Goal: Task Accomplishment & Management: Complete application form

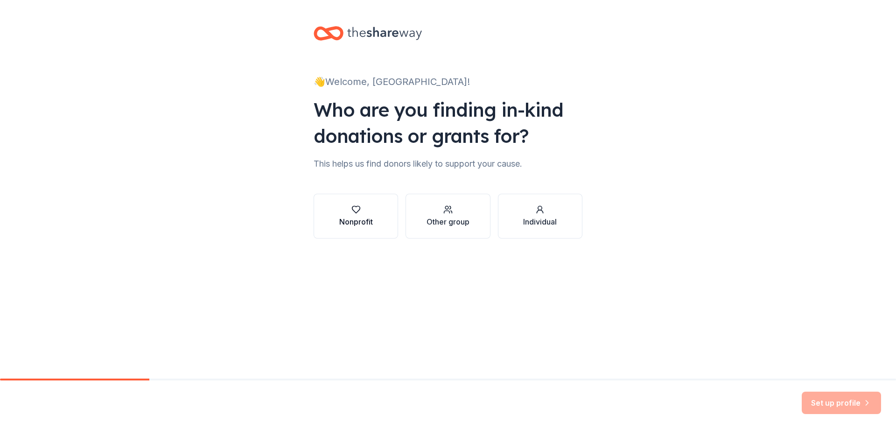
click at [369, 220] on div "Nonprofit" at bounding box center [356, 221] width 34 height 11
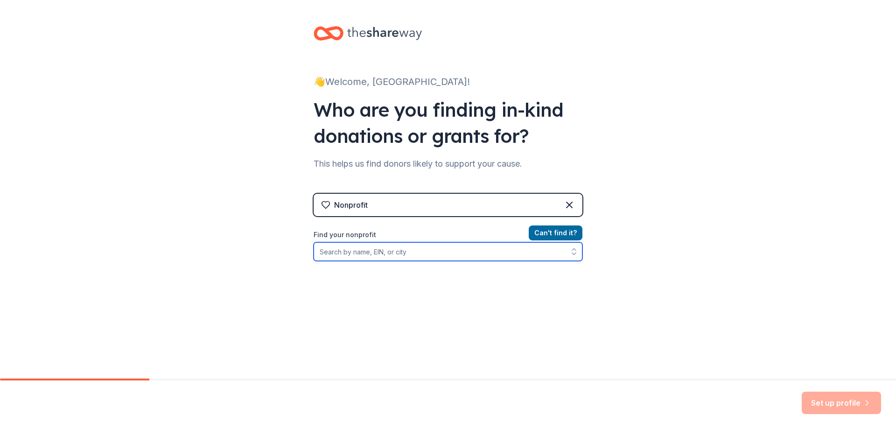
click at [480, 254] on input "Find your nonprofit" at bounding box center [448, 251] width 269 height 19
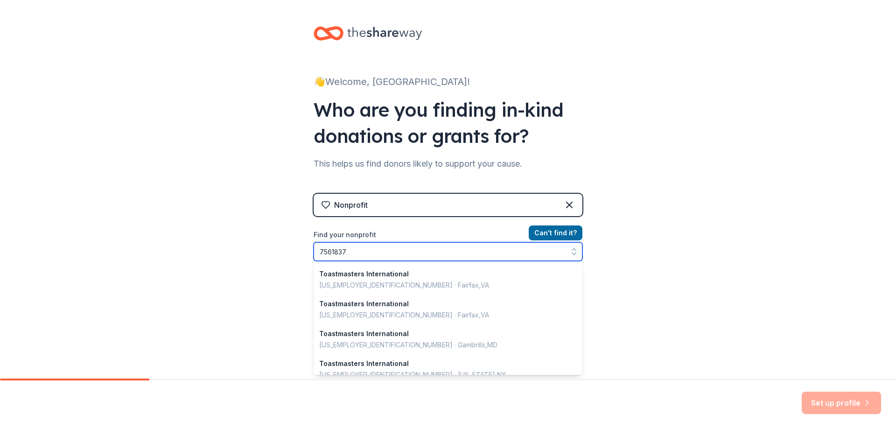
type input "75618370"
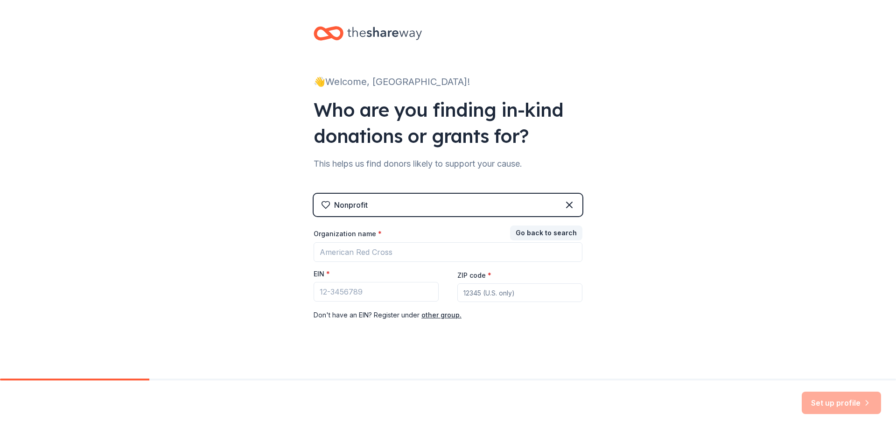
drag, startPoint x: 526, startPoint y: 369, endPoint x: 514, endPoint y: 375, distance: 13.6
click at [527, 370] on div "👋 Welcome, Madison! Who are you finding in-kind donations or grants for? This h…" at bounding box center [448, 192] width 299 height 384
click at [157, 300] on div "👋 Welcome, Madison! Who are you finding in-kind donations or grants for? This h…" at bounding box center [448, 192] width 896 height 384
click at [374, 291] on input "EIN *" at bounding box center [376, 292] width 125 height 20
type input "75-618370"
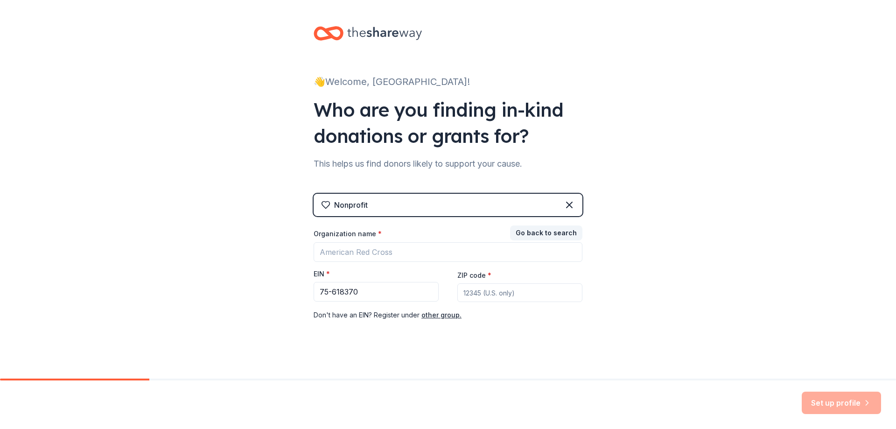
click at [579, 344] on div "👋 Welcome, Madison! Who are you finding in-kind donations or grants for? This h…" at bounding box center [448, 192] width 299 height 384
click at [410, 288] on input "75-618370" at bounding box center [376, 292] width 125 height 20
click at [481, 287] on input "ZIP code *" at bounding box center [519, 292] width 125 height 19
type input "4"
type input "17201"
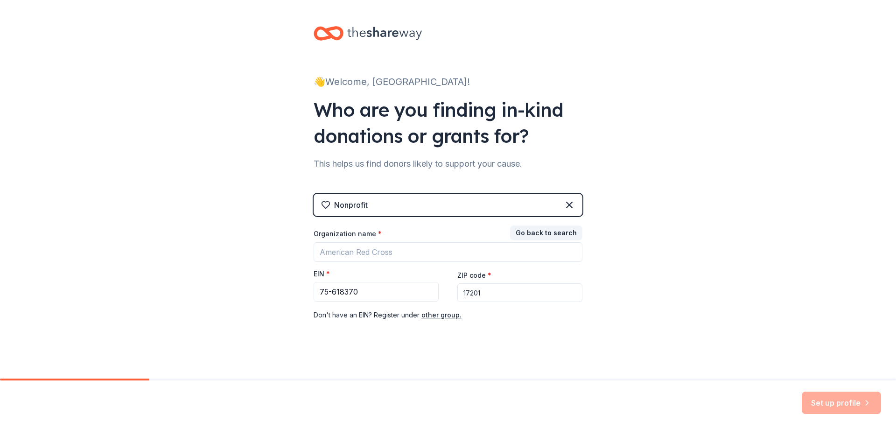
click at [667, 320] on div "👋 Welcome, Madison! Who are you finding in-kind donations or grants for? This h…" at bounding box center [448, 192] width 896 height 384
click at [396, 290] on input "75-618370" at bounding box center [376, 292] width 125 height 20
click at [357, 289] on input "75-618370" at bounding box center [376, 292] width 125 height 20
type input "75-618370"
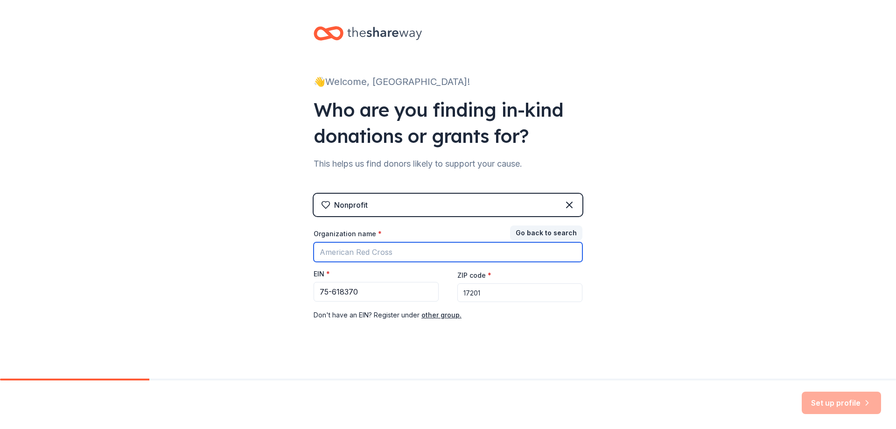
click at [387, 244] on input "Organization name *" at bounding box center [448, 252] width 269 height 20
type input "c"
type input "Children's Advocacy Center of Franklin County"
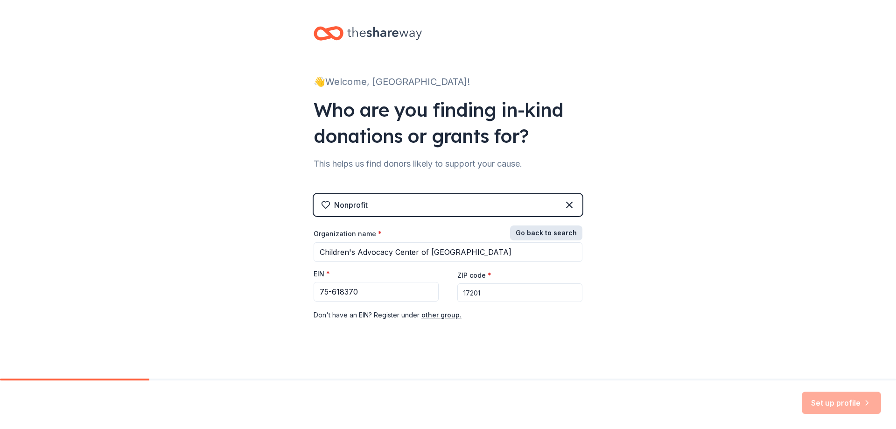
click at [535, 239] on button "Go back to search" at bounding box center [546, 232] width 72 height 15
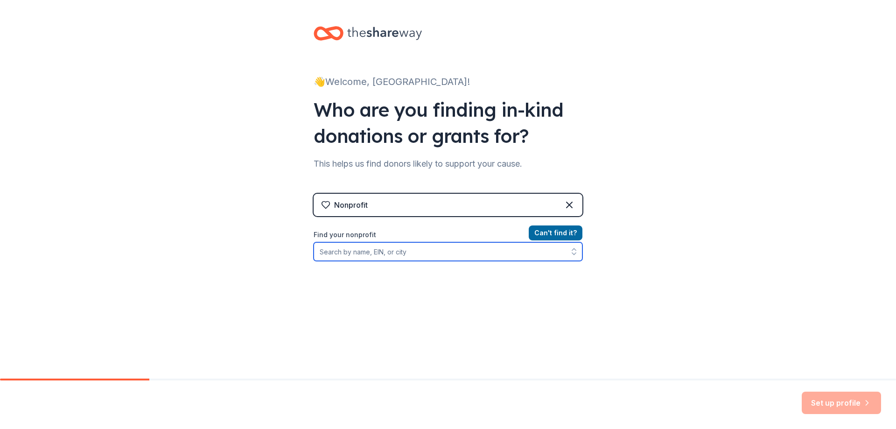
click at [482, 245] on input "Find your nonprofit" at bounding box center [448, 251] width 269 height 19
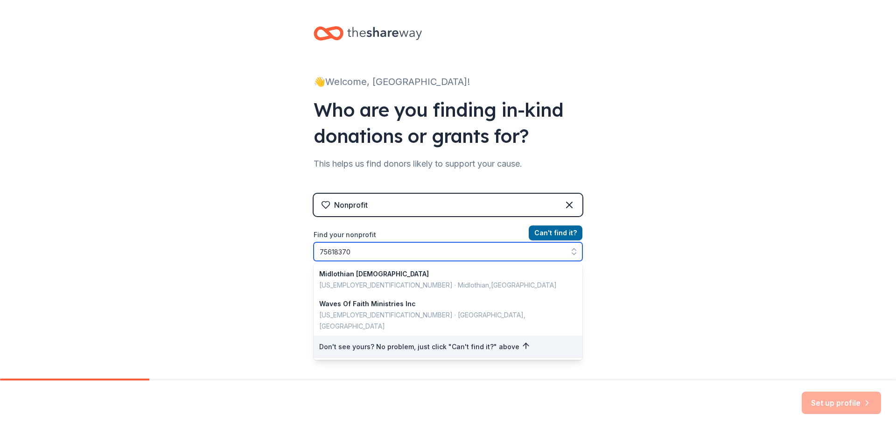
drag, startPoint x: 358, startPoint y: 252, endPoint x: 291, endPoint y: 252, distance: 66.7
click at [291, 252] on div "👋 Welcome, Madison! Who are you finding in-kind donations or grants for? This h…" at bounding box center [448, 199] width 896 height 399
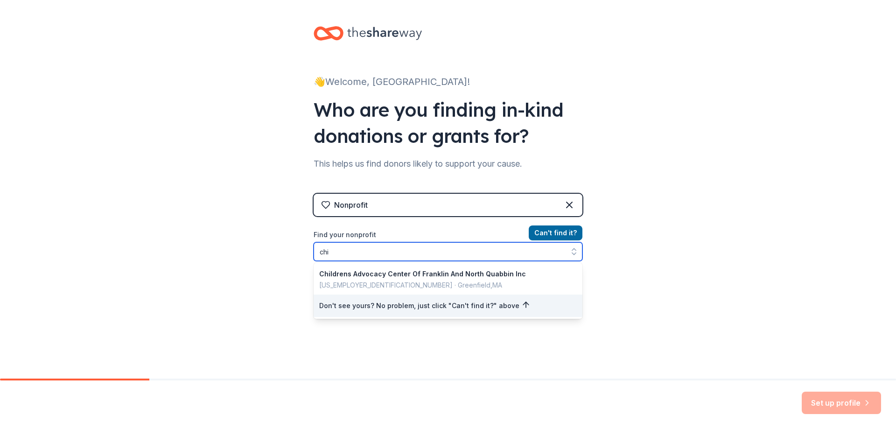
type input "ch"
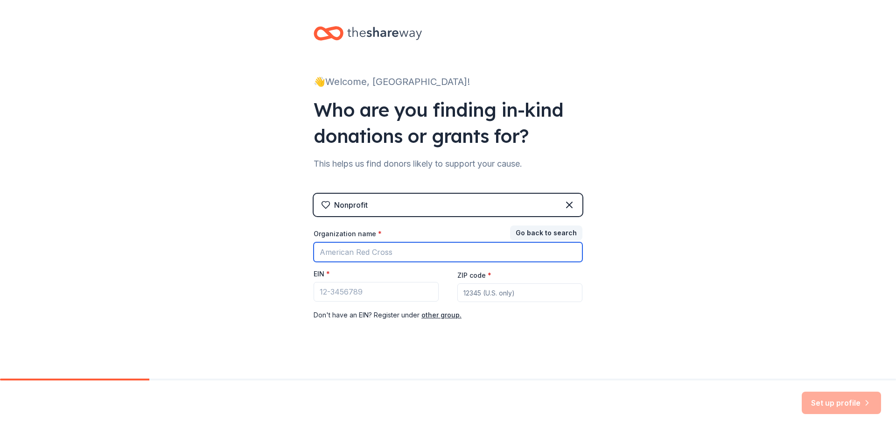
click at [325, 254] on input "Organization name *" at bounding box center [448, 252] width 269 height 20
type input "over the rainbow"
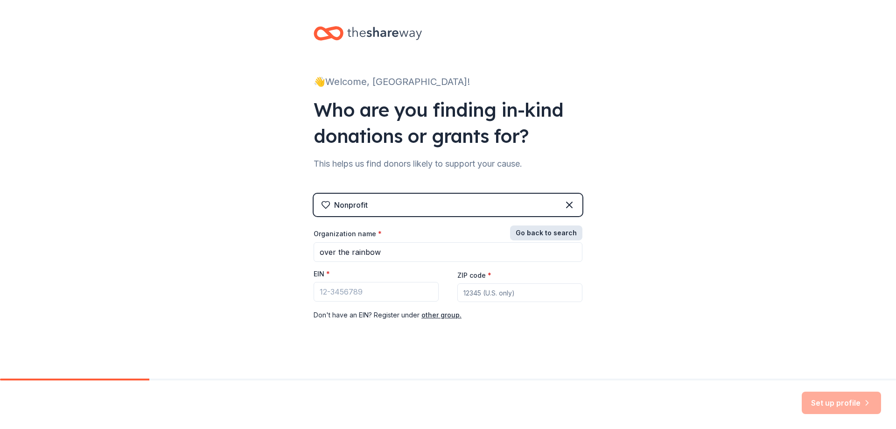
click at [541, 236] on button "Go back to search" at bounding box center [546, 232] width 72 height 15
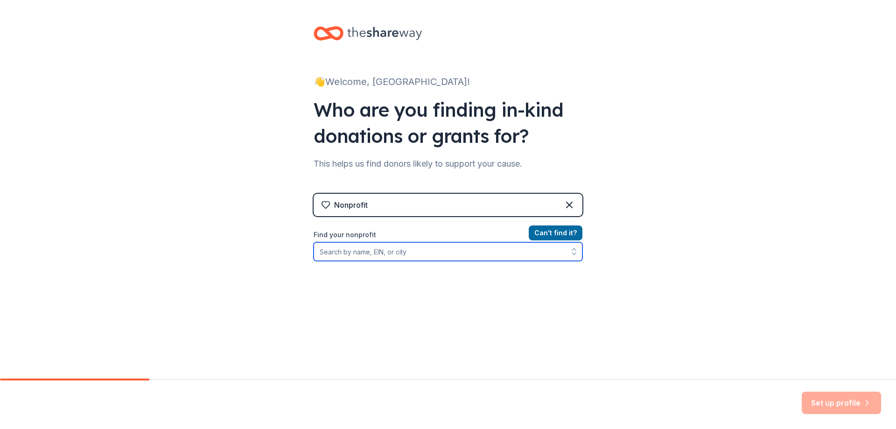
click at [464, 249] on input "Find your nonprofit" at bounding box center [448, 251] width 269 height 19
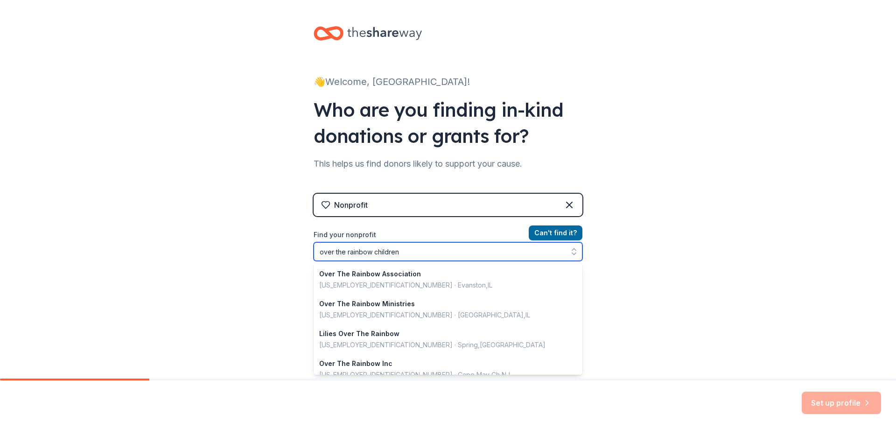
type input "over the rainbow childrens"
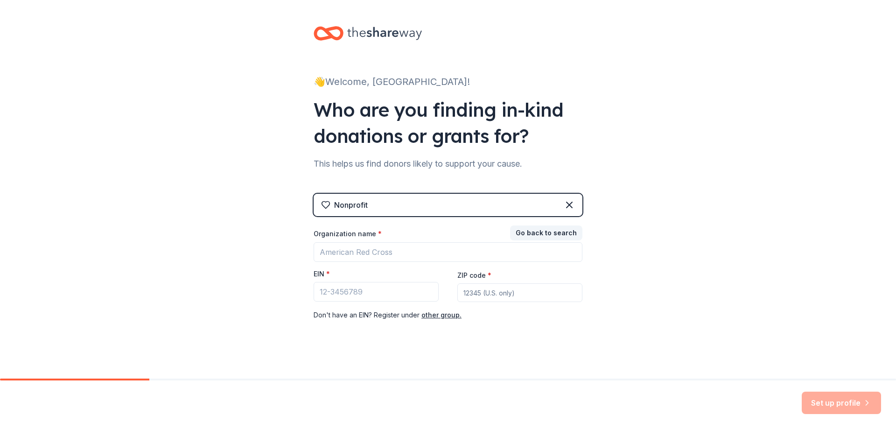
click at [752, 297] on div "👋 Welcome, Madison! Who are you finding in-kind donations or grants for? This h…" at bounding box center [448, 192] width 896 height 384
click at [464, 238] on div "Organization name *" at bounding box center [448, 235] width 269 height 13
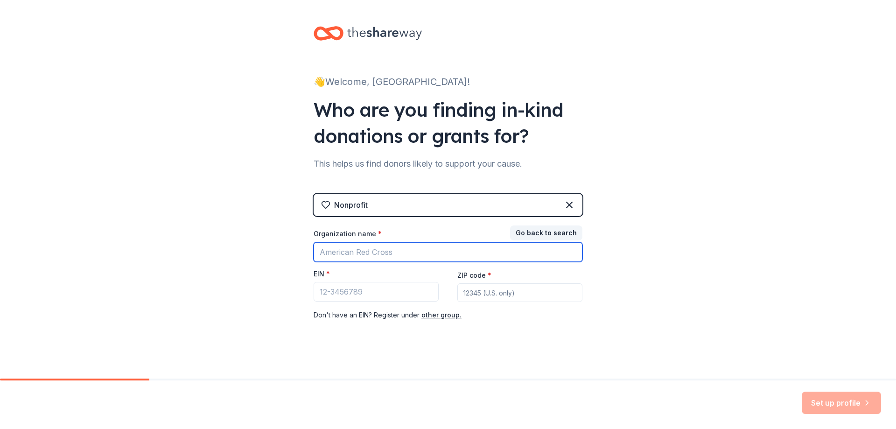
click at [459, 249] on input "Organization name *" at bounding box center [448, 252] width 269 height 20
type input "Children's Advocacy Center of Franklin County"
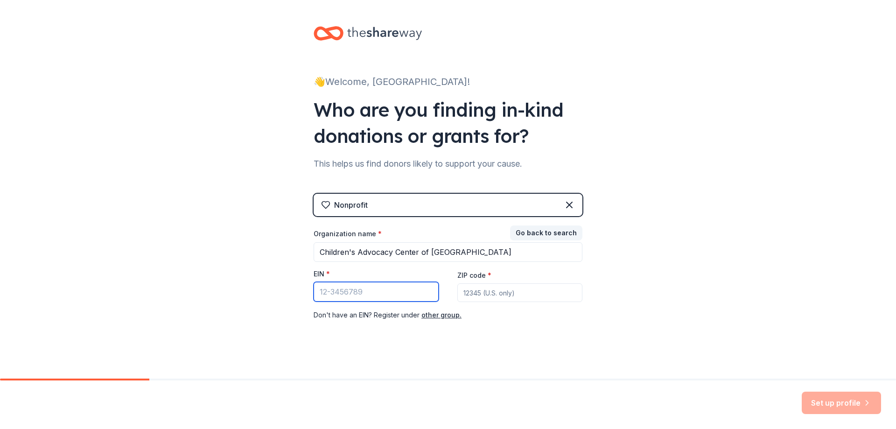
click at [391, 298] on input "EIN *" at bounding box center [376, 292] width 125 height 20
type input "75-618370"
click at [512, 295] on input "ZIP code *" at bounding box center [519, 292] width 125 height 19
type input "17201"
click at [699, 293] on div "👋 Welcome, Madison! Who are you finding in-kind donations or grants for? This h…" at bounding box center [448, 192] width 896 height 384
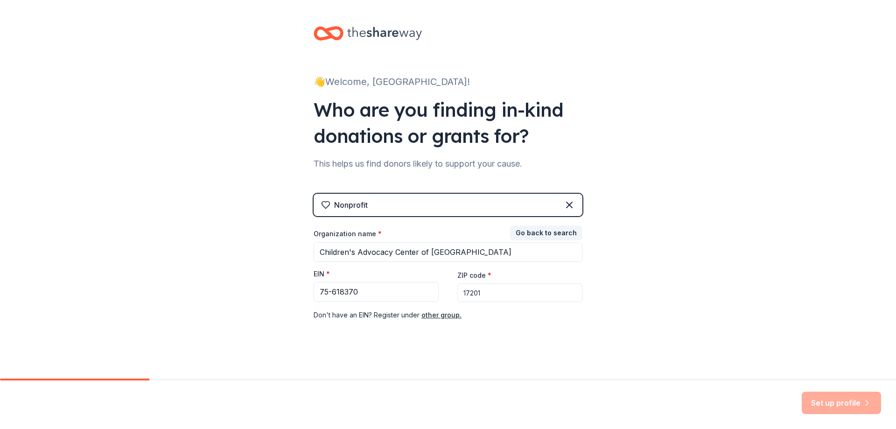
click at [655, 277] on div "👋 Welcome, Madison! Who are you finding in-kind donations or grants for? This h…" at bounding box center [448, 192] width 896 height 384
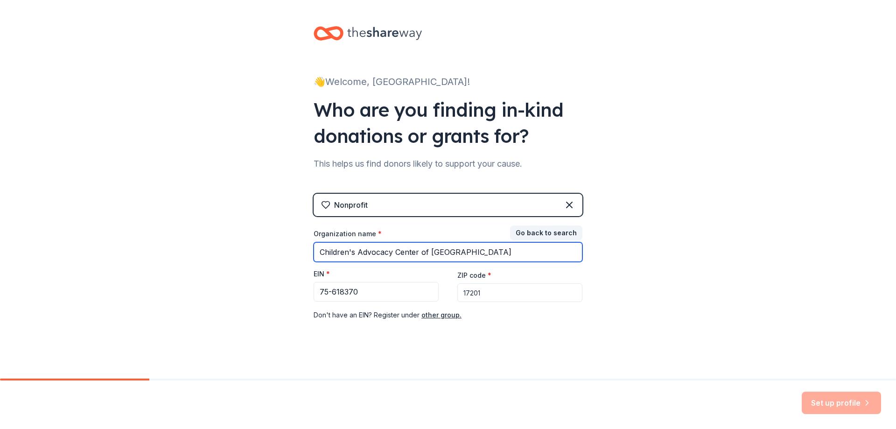
click at [528, 252] on input "Children's Advocacy Center of Franklin County" at bounding box center [448, 252] width 269 height 20
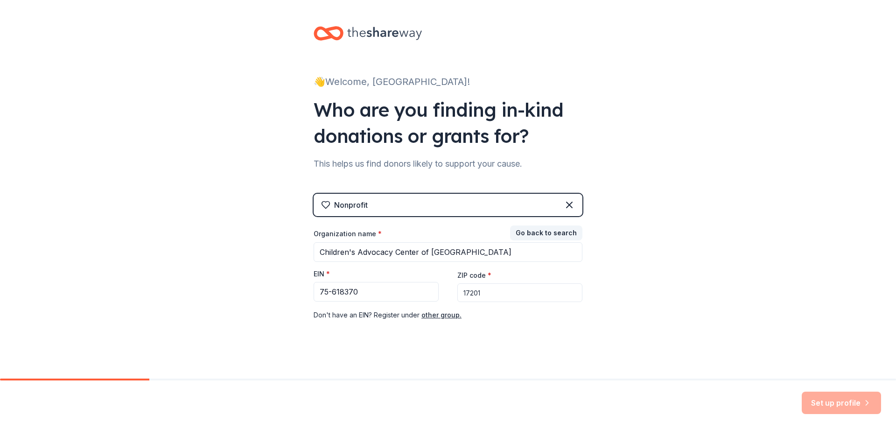
click at [535, 291] on input "17201" at bounding box center [519, 292] width 125 height 19
drag, startPoint x: 843, startPoint y: 411, endPoint x: 828, endPoint y: 378, distance: 36.1
click at [843, 411] on div "Set up profile" at bounding box center [841, 403] width 79 height 22
click at [492, 213] on div "Nonprofit" at bounding box center [448, 205] width 269 height 22
click at [470, 200] on div "Nonprofit" at bounding box center [448, 205] width 269 height 22
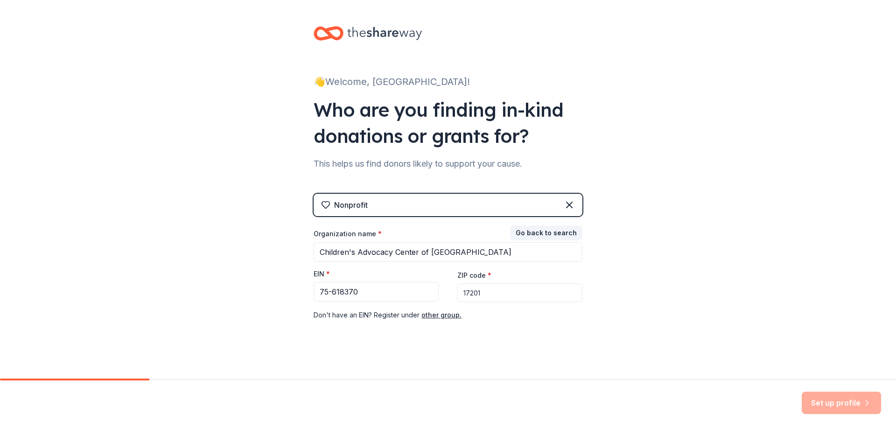
drag, startPoint x: 492, startPoint y: 241, endPoint x: 495, endPoint y: 250, distance: 9.9
click at [493, 244] on div "Organization name * Children's Advocacy Center of Franklin County" at bounding box center [448, 245] width 269 height 33
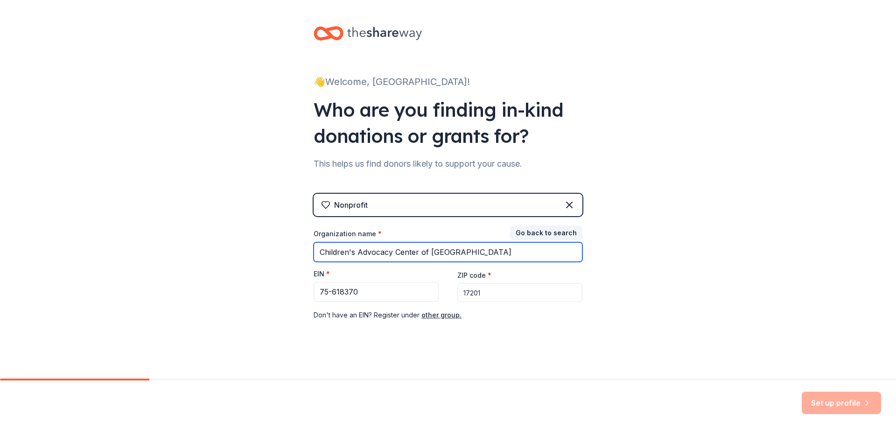
click at [495, 251] on input "Children's Advocacy Center of Franklin County" at bounding box center [448, 252] width 269 height 20
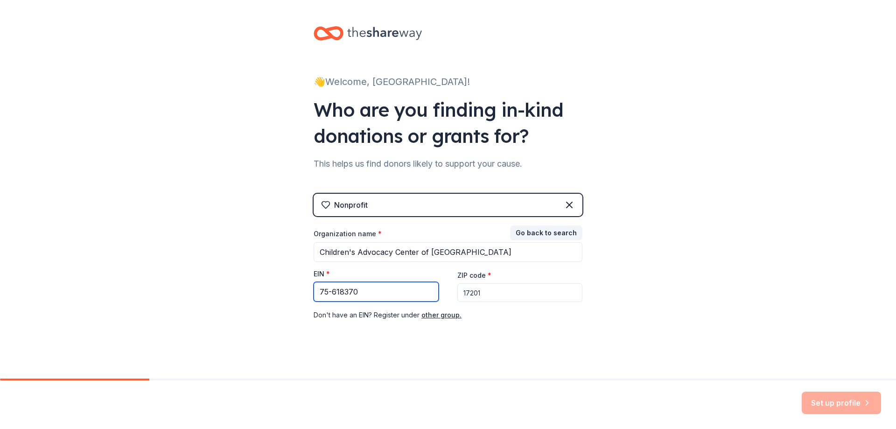
click at [396, 293] on input "75-618370" at bounding box center [376, 292] width 125 height 20
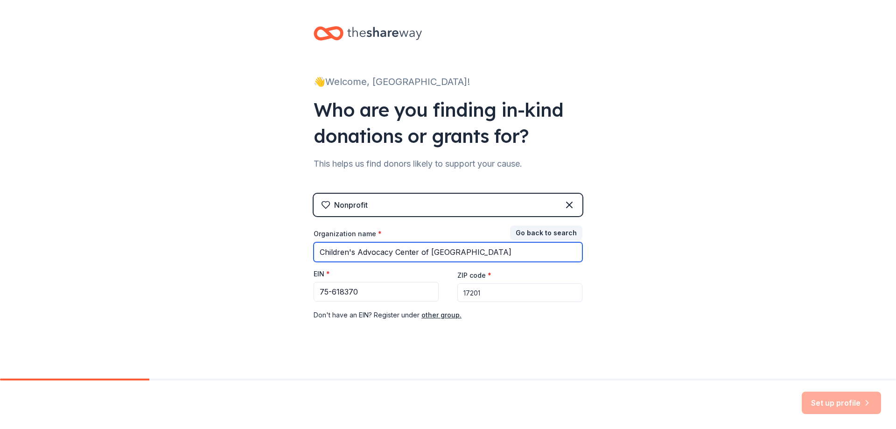
click at [501, 245] on input "Children's Advocacy Center of Franklin County" at bounding box center [448, 252] width 269 height 20
click at [487, 255] on input "Children's Advocacy Center of Franklin County" at bounding box center [448, 252] width 269 height 20
click at [480, 253] on input "Children's Advocacy Center of Franklin County" at bounding box center [448, 252] width 269 height 20
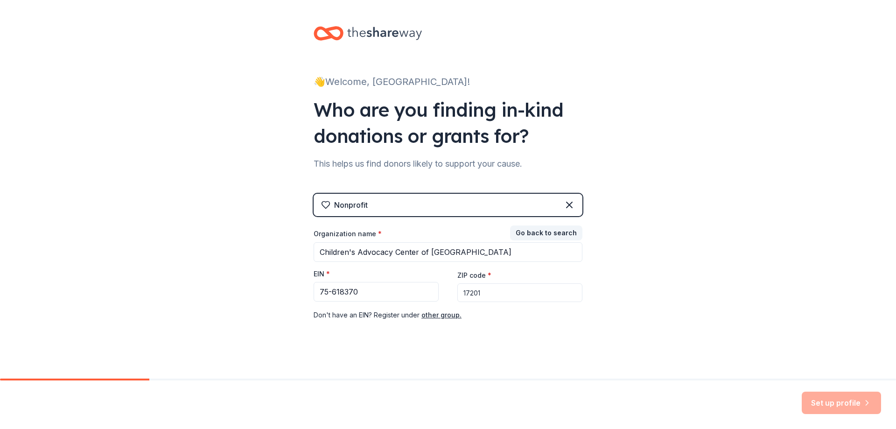
click at [496, 339] on div "Nonprofit Go back to search Organization name * Children's Advocacy Center of F…" at bounding box center [448, 267] width 269 height 146
click at [843, 416] on div "Set up profile" at bounding box center [448, 404] width 896 height 49
click at [847, 403] on div "Set up profile" at bounding box center [841, 403] width 79 height 22
drag, startPoint x: 82, startPoint y: 378, endPoint x: 279, endPoint y: 384, distance: 197.0
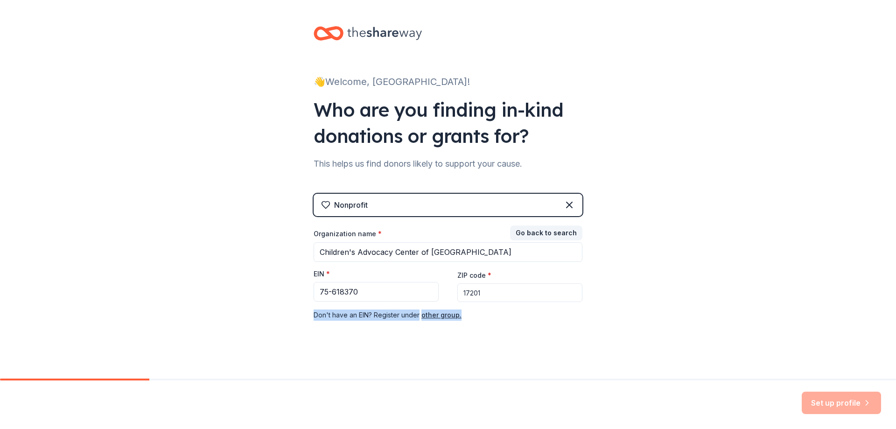
click at [227, 394] on div "👋 Welcome, Madison! Who are you finding in-kind donations or grants for? This h…" at bounding box center [448, 214] width 896 height 429
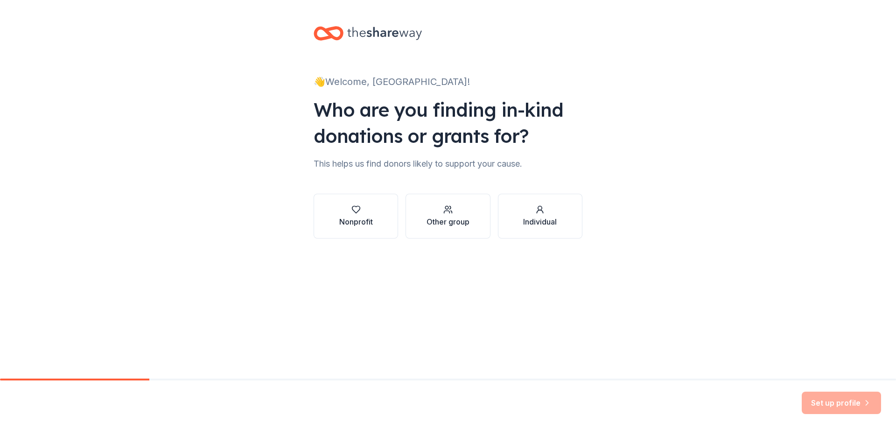
click at [371, 219] on div "Nonprofit" at bounding box center [356, 221] width 34 height 11
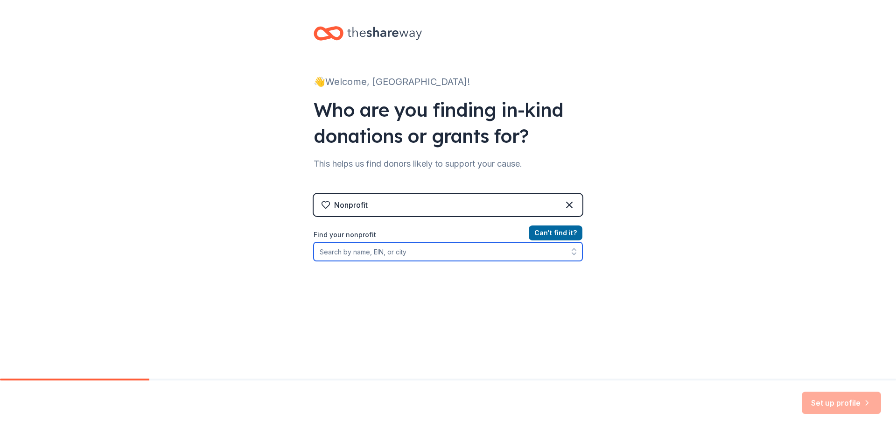
click at [431, 253] on input "Find your nonprofit" at bounding box center [448, 251] width 269 height 19
type input "75618370"
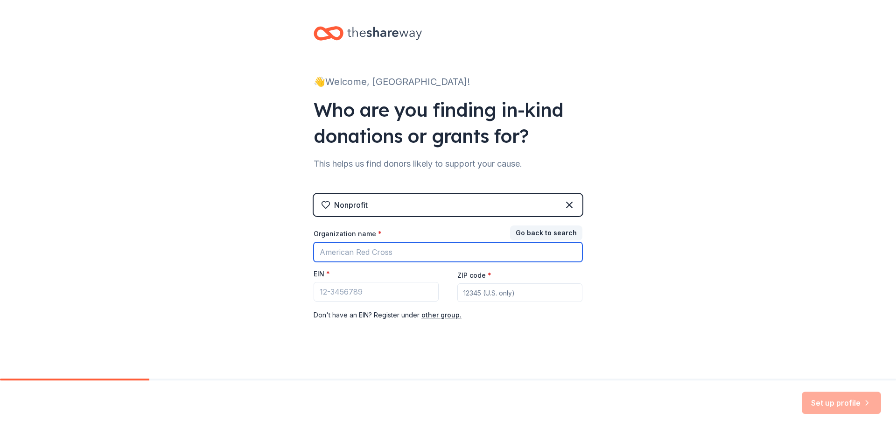
click at [400, 255] on input "Organization name *" at bounding box center [448, 252] width 269 height 20
type input "Children's Advocac"
